Goal: Information Seeking & Learning: Learn about a topic

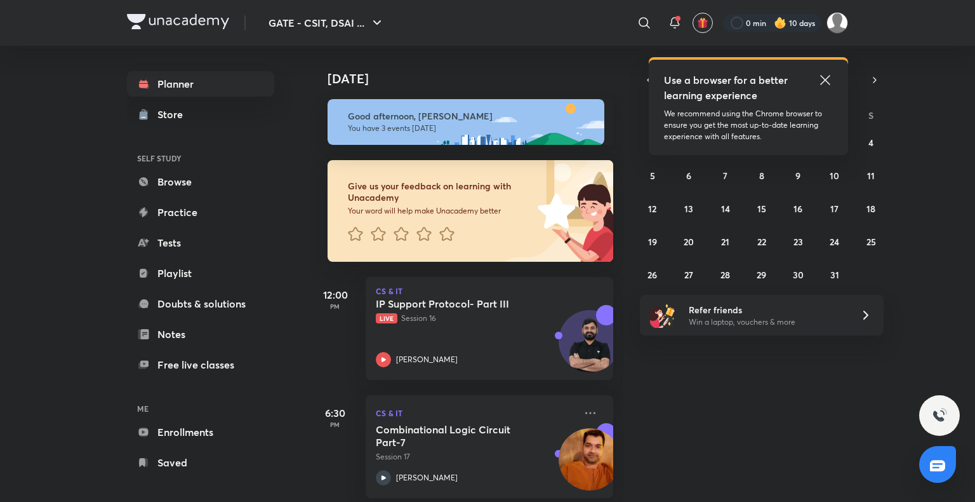
click at [824, 81] on icon at bounding box center [825, 80] width 10 height 10
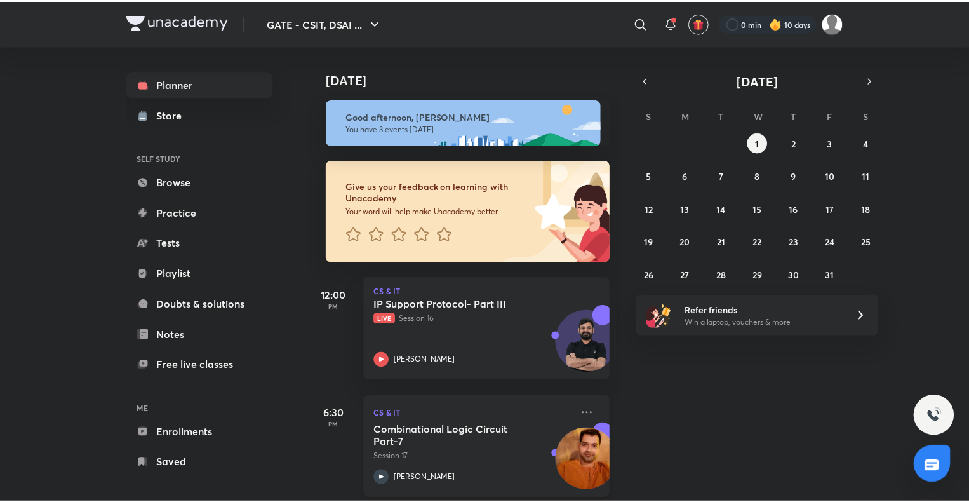
scroll to position [99, 0]
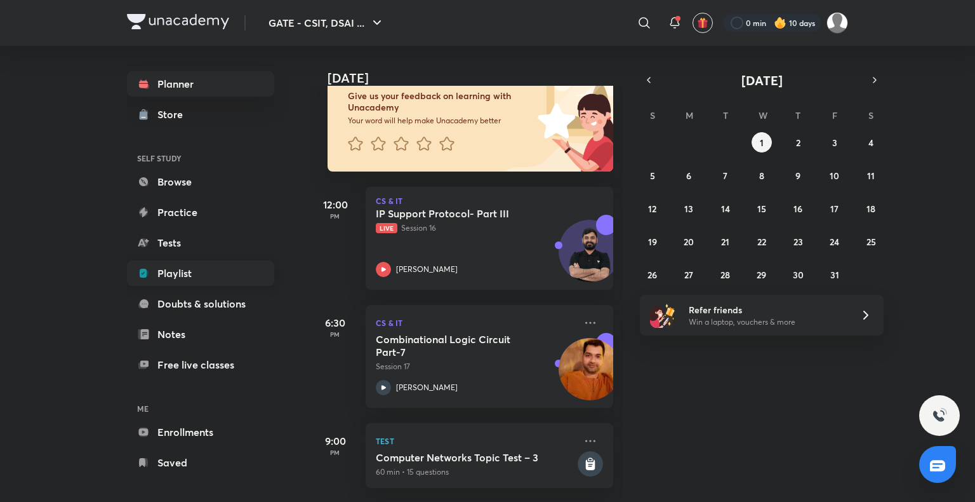
click at [171, 270] on link "Playlist" at bounding box center [200, 272] width 147 height 25
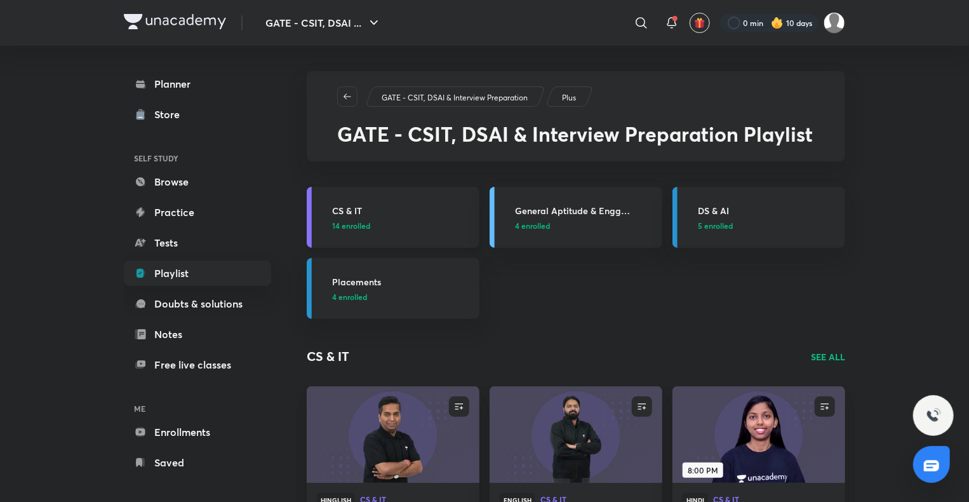
click at [348, 211] on h3 "CS & IT" at bounding box center [402, 210] width 140 height 13
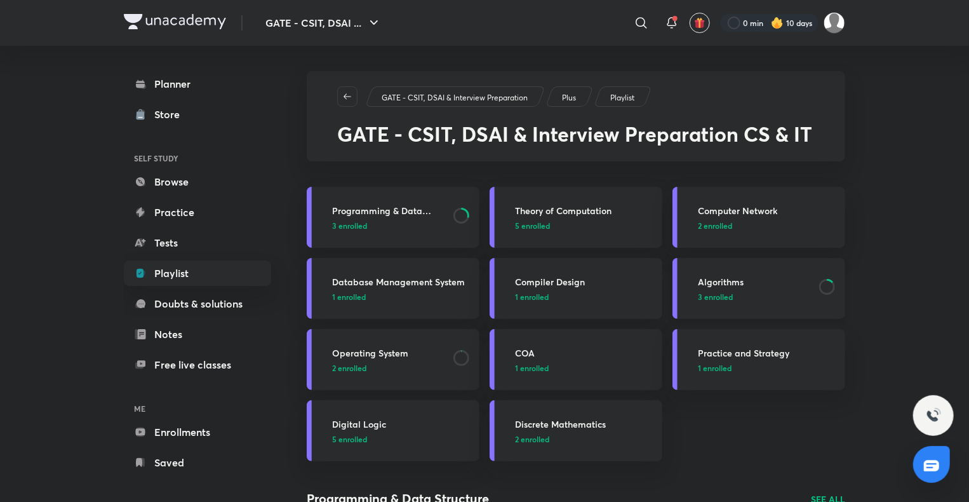
click at [735, 286] on h3 "Algorithms" at bounding box center [755, 281] width 114 height 13
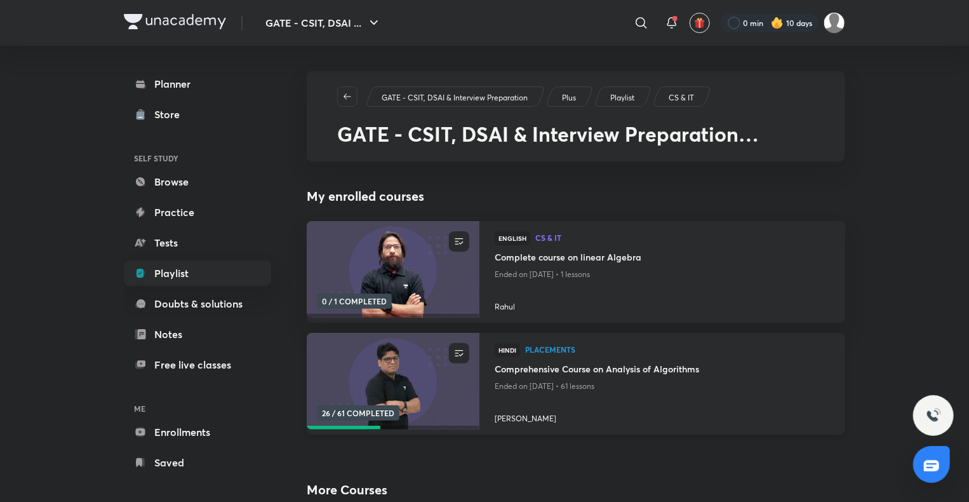
click at [677, 375] on h4 "Comprehensive Course on Analysis of Algorithms" at bounding box center [662, 370] width 335 height 16
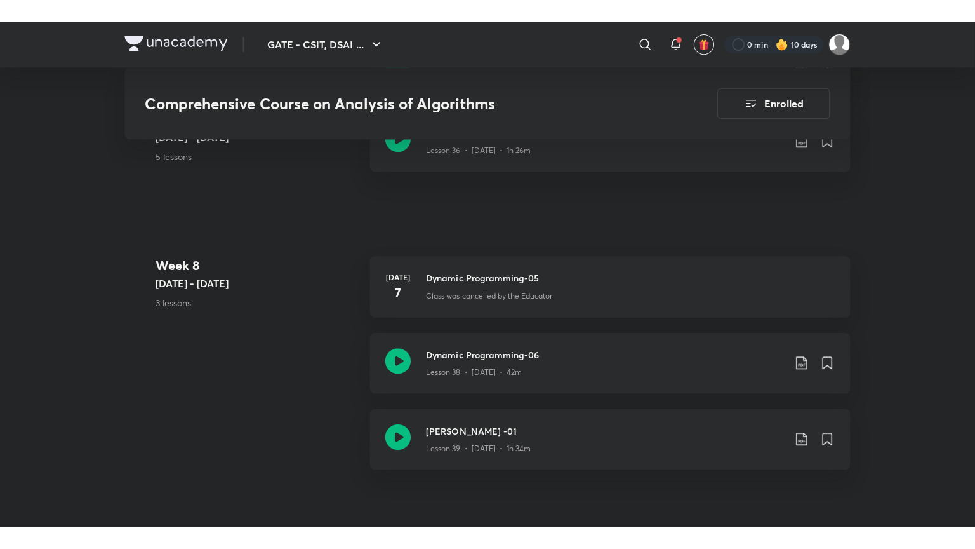
scroll to position [3829, 0]
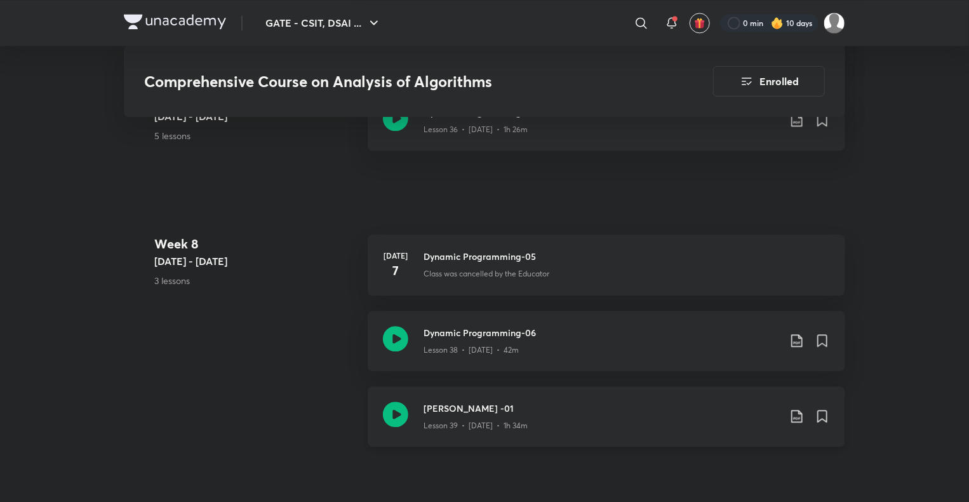
click at [513, 396] on div "[PERSON_NAME] -01 Lesson 39 • [DATE] • 1h 34m" at bounding box center [606, 416] width 477 height 60
click at [495, 404] on h3 "[PERSON_NAME] -01" at bounding box center [602, 407] width 356 height 13
